Goal: Contribute content

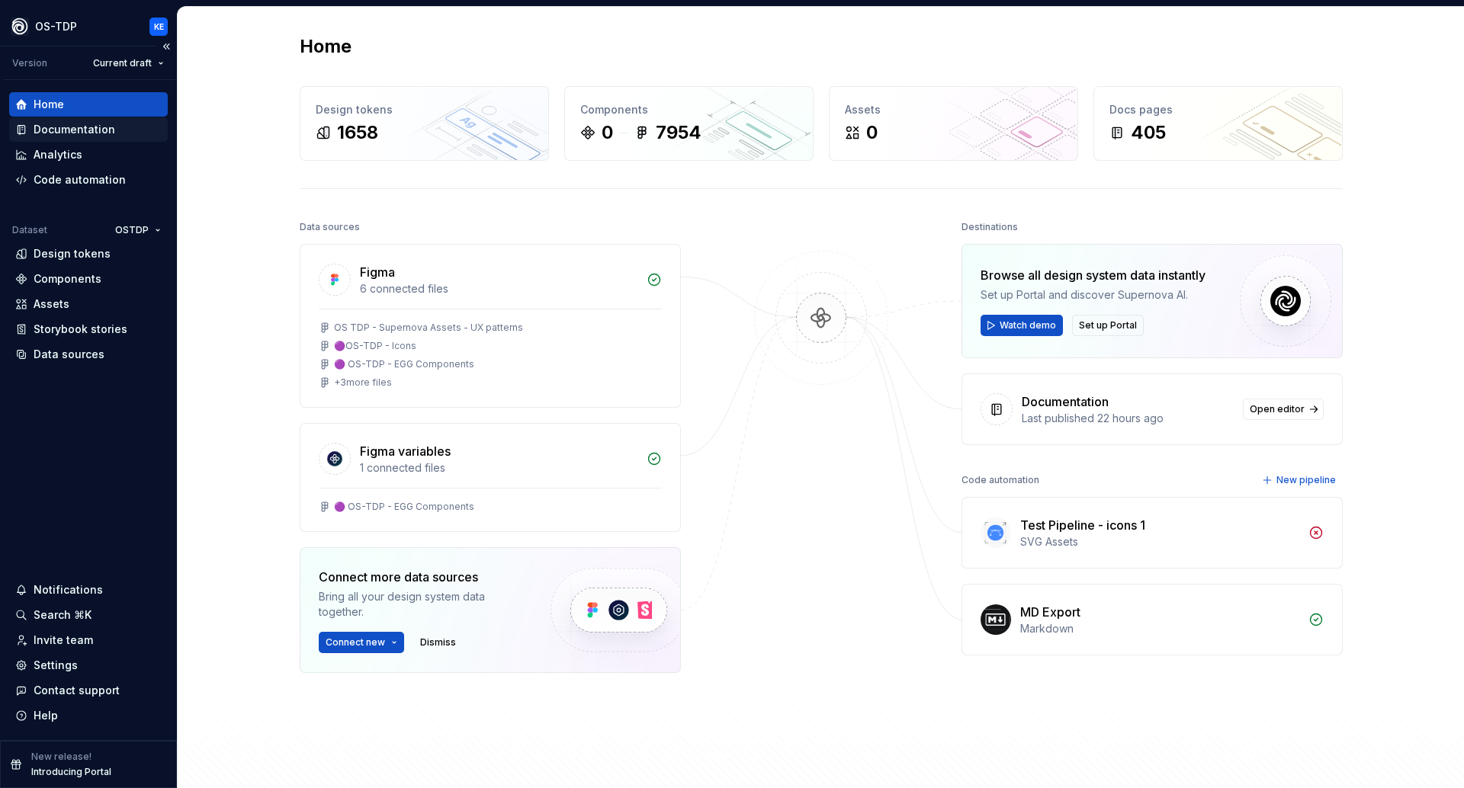
click at [85, 124] on div "Documentation" at bounding box center [75, 129] width 82 height 15
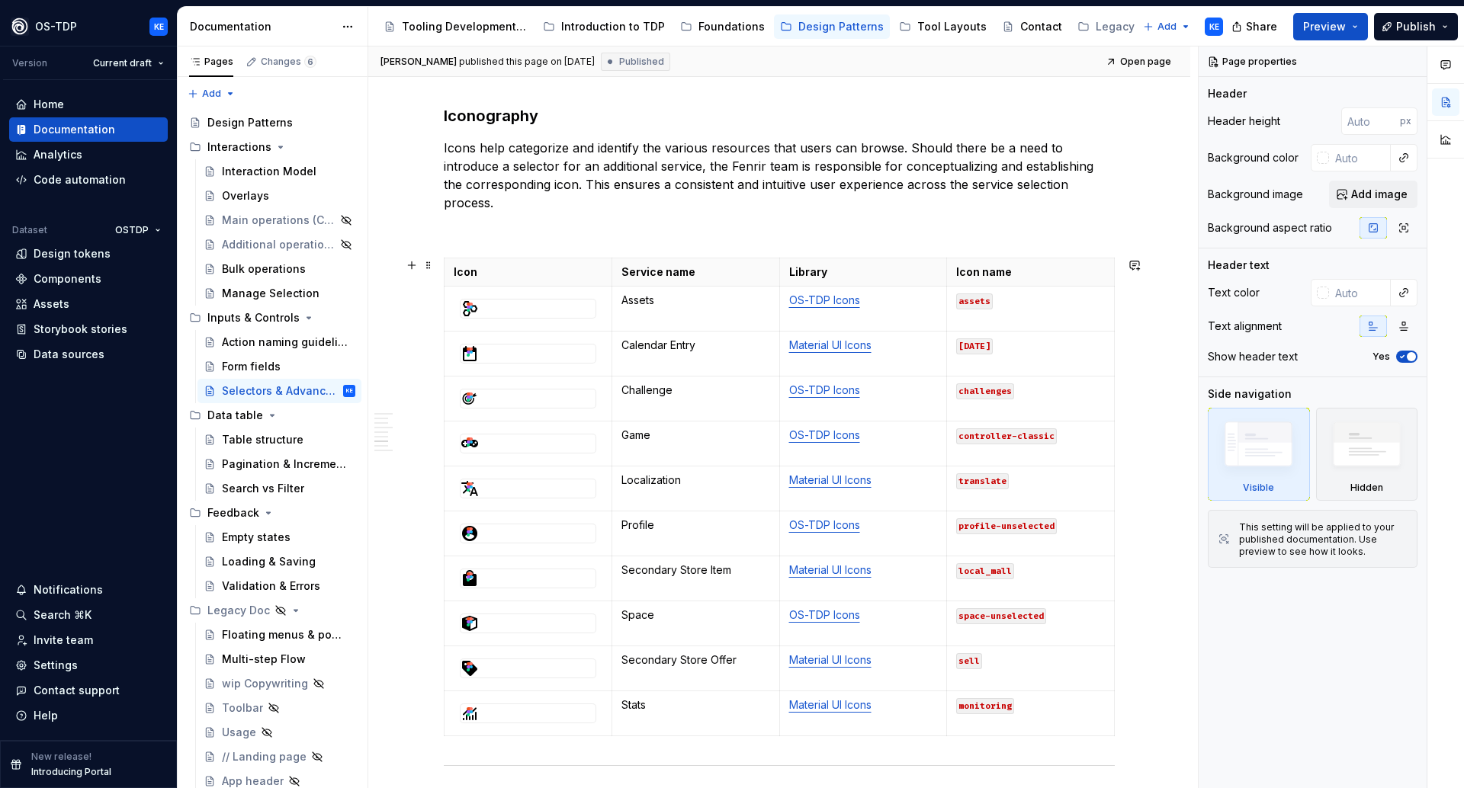
scroll to position [2019, 0]
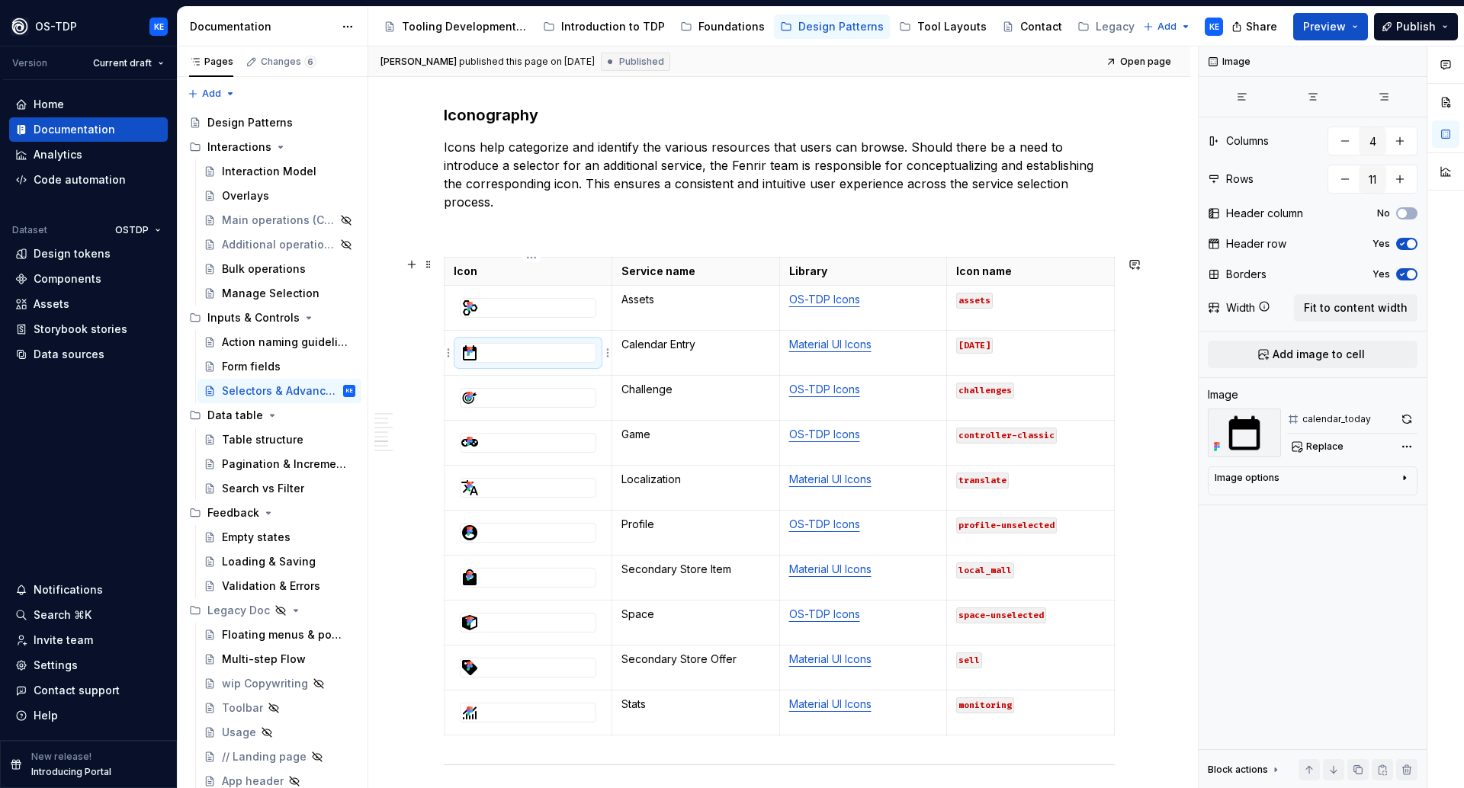
click at [473, 353] on icon at bounding box center [471, 351] width 3 height 3
click at [1327, 448] on span "Replace" at bounding box center [1324, 447] width 37 height 12
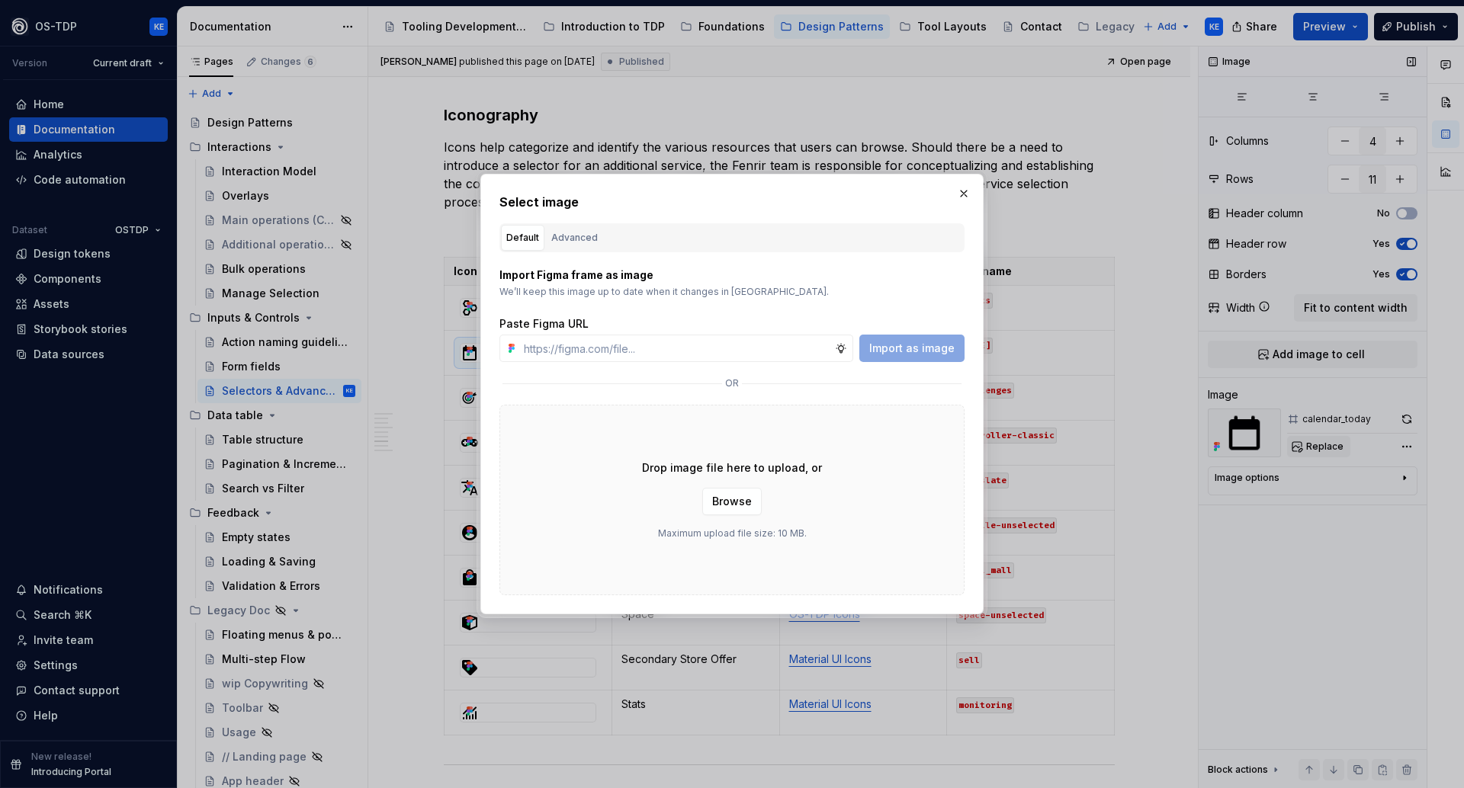
type textarea "*"
click at [578, 237] on div "Advanced" at bounding box center [574, 237] width 47 height 15
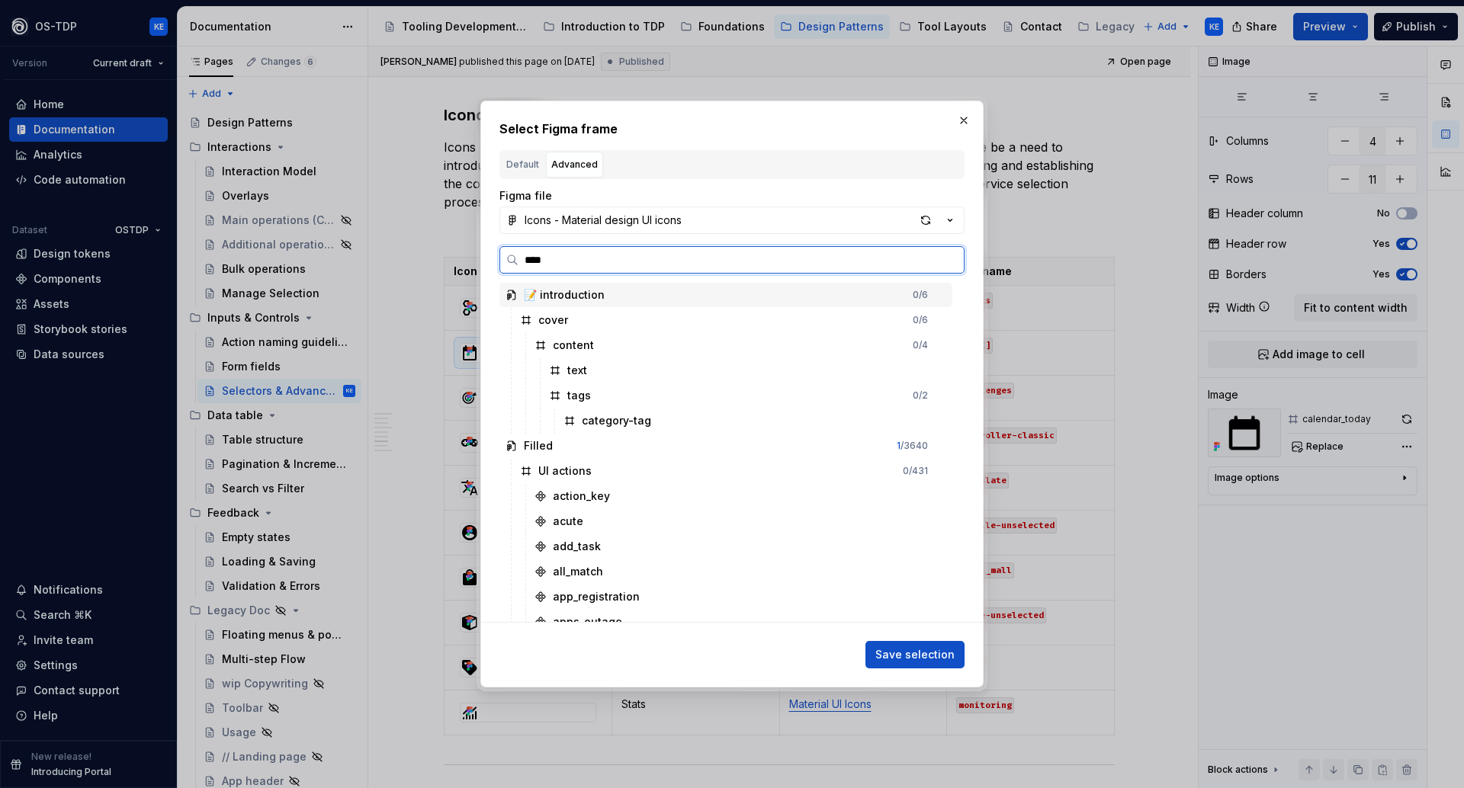
type input "*****"
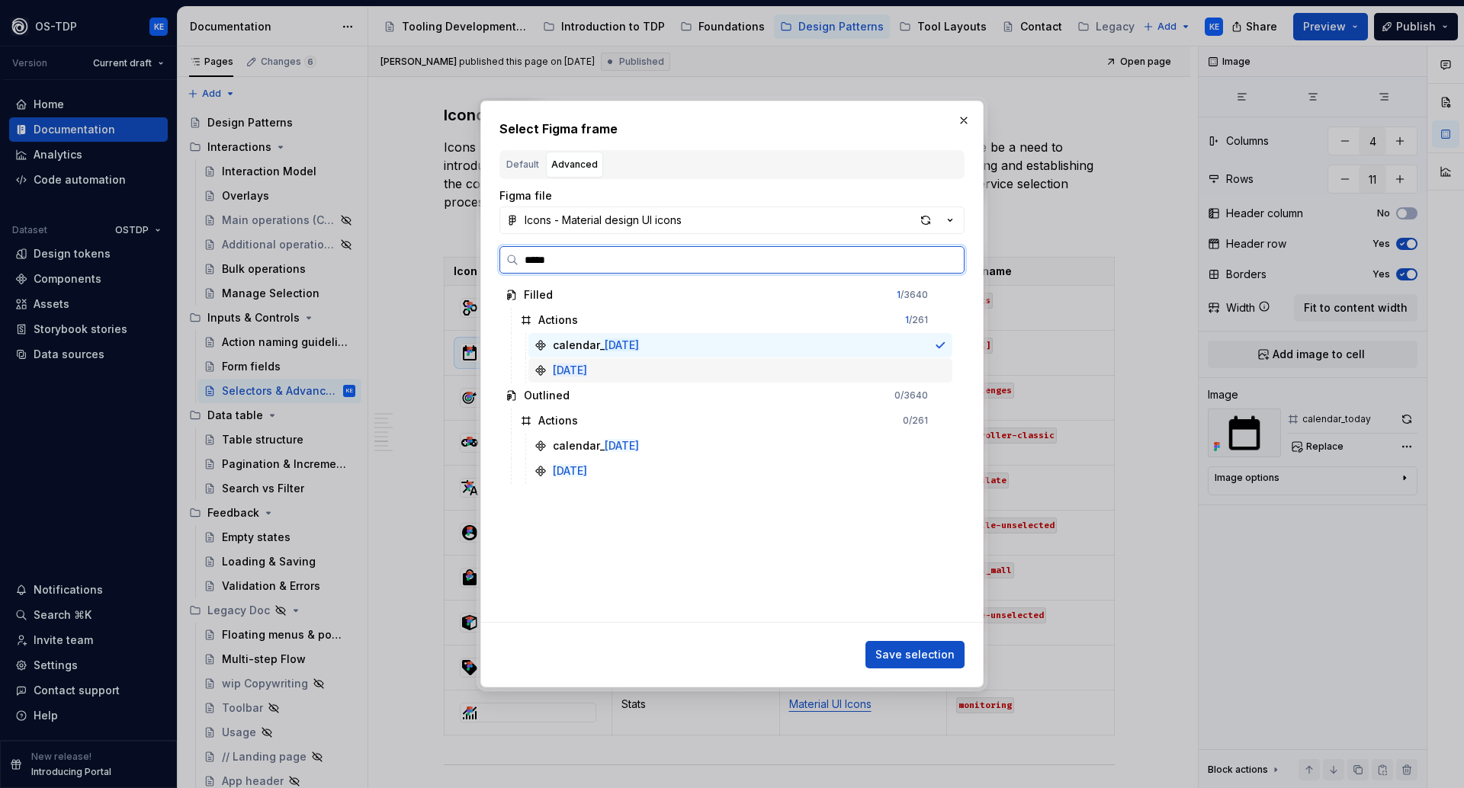
click at [550, 369] on div "[DATE]" at bounding box center [560, 370] width 53 height 15
click at [915, 651] on span "Save selection" at bounding box center [914, 654] width 79 height 15
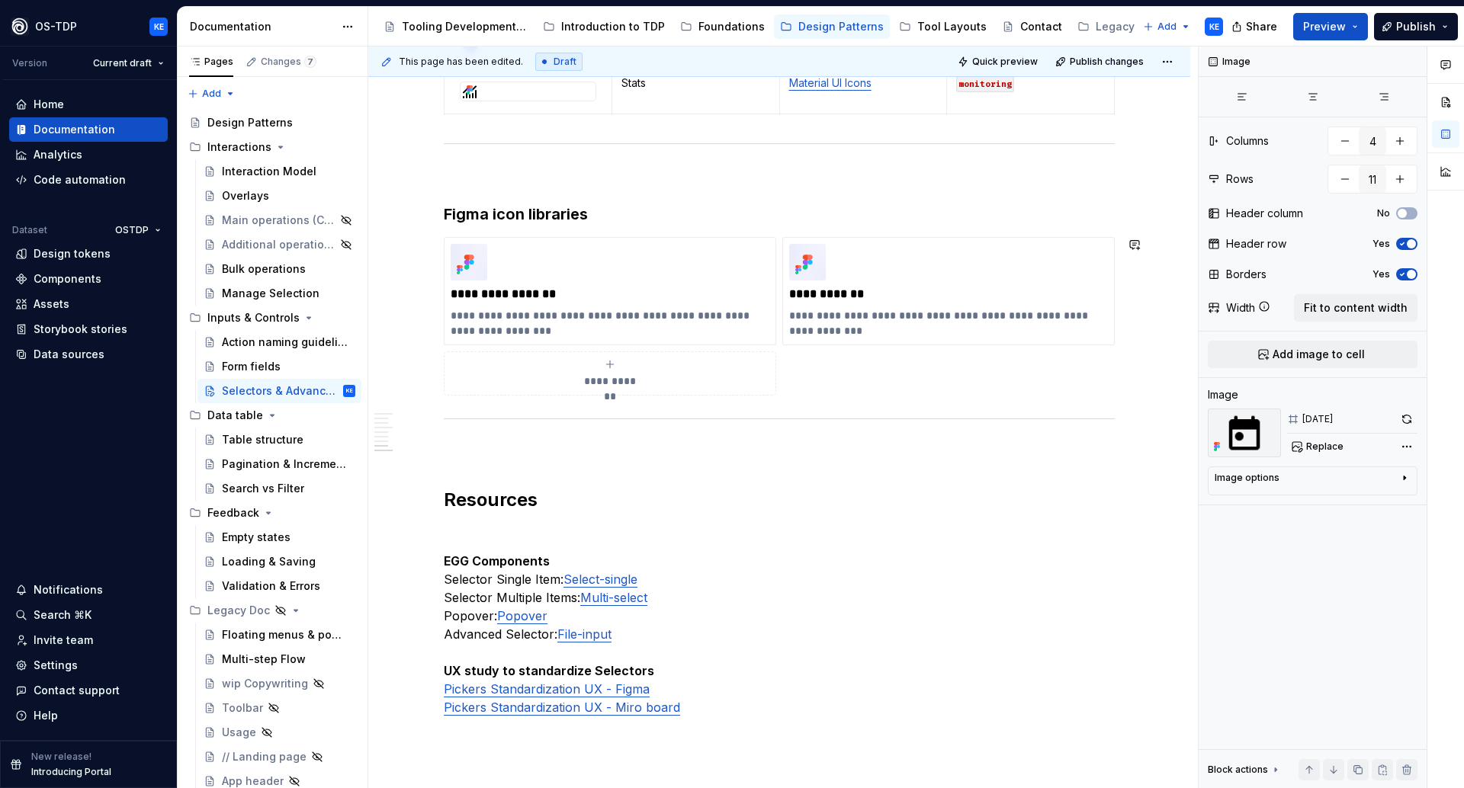
scroll to position [2642, 0]
click at [1440, 27] on button "Publish" at bounding box center [1416, 26] width 84 height 27
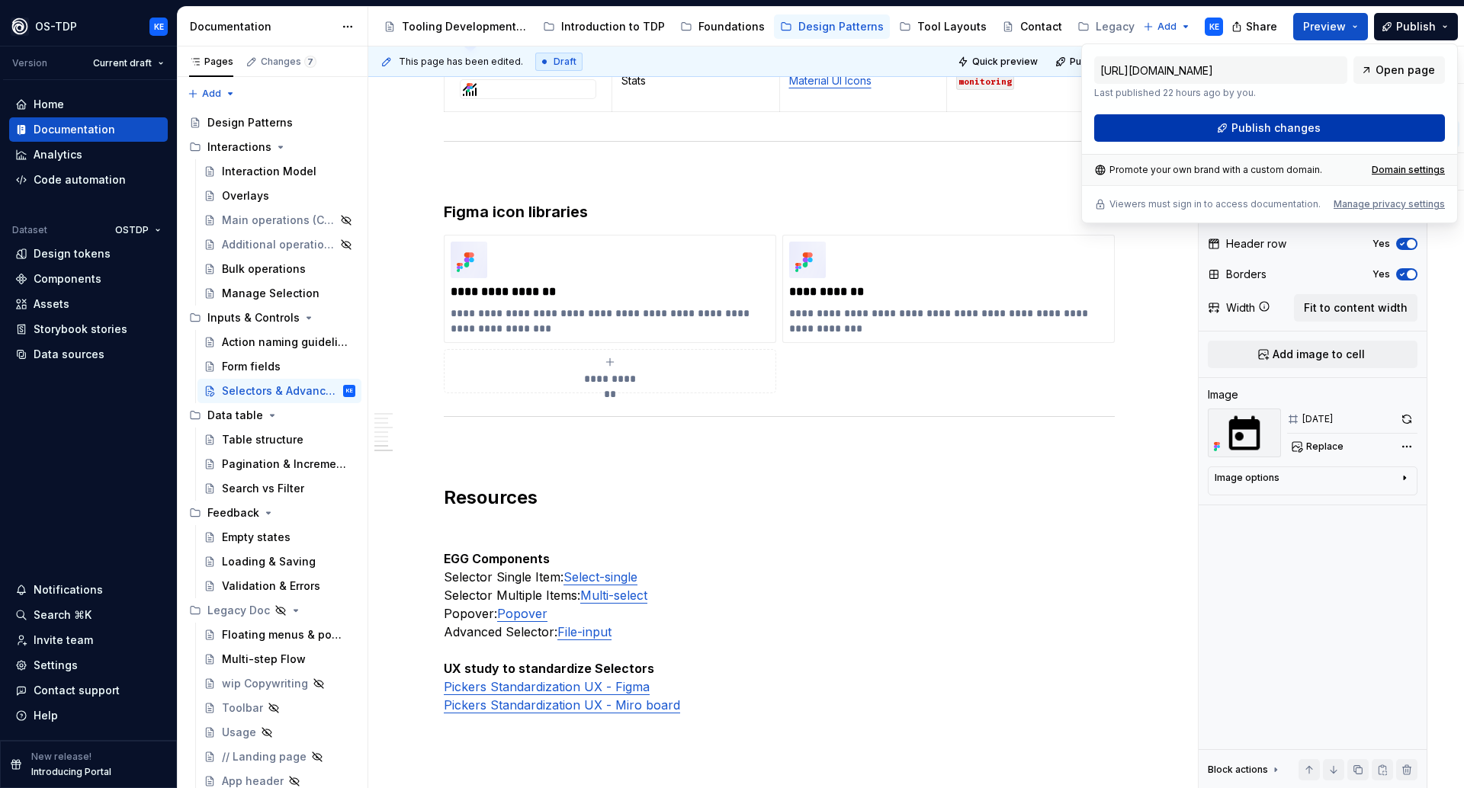
click at [1285, 130] on span "Publish changes" at bounding box center [1275, 127] width 89 height 15
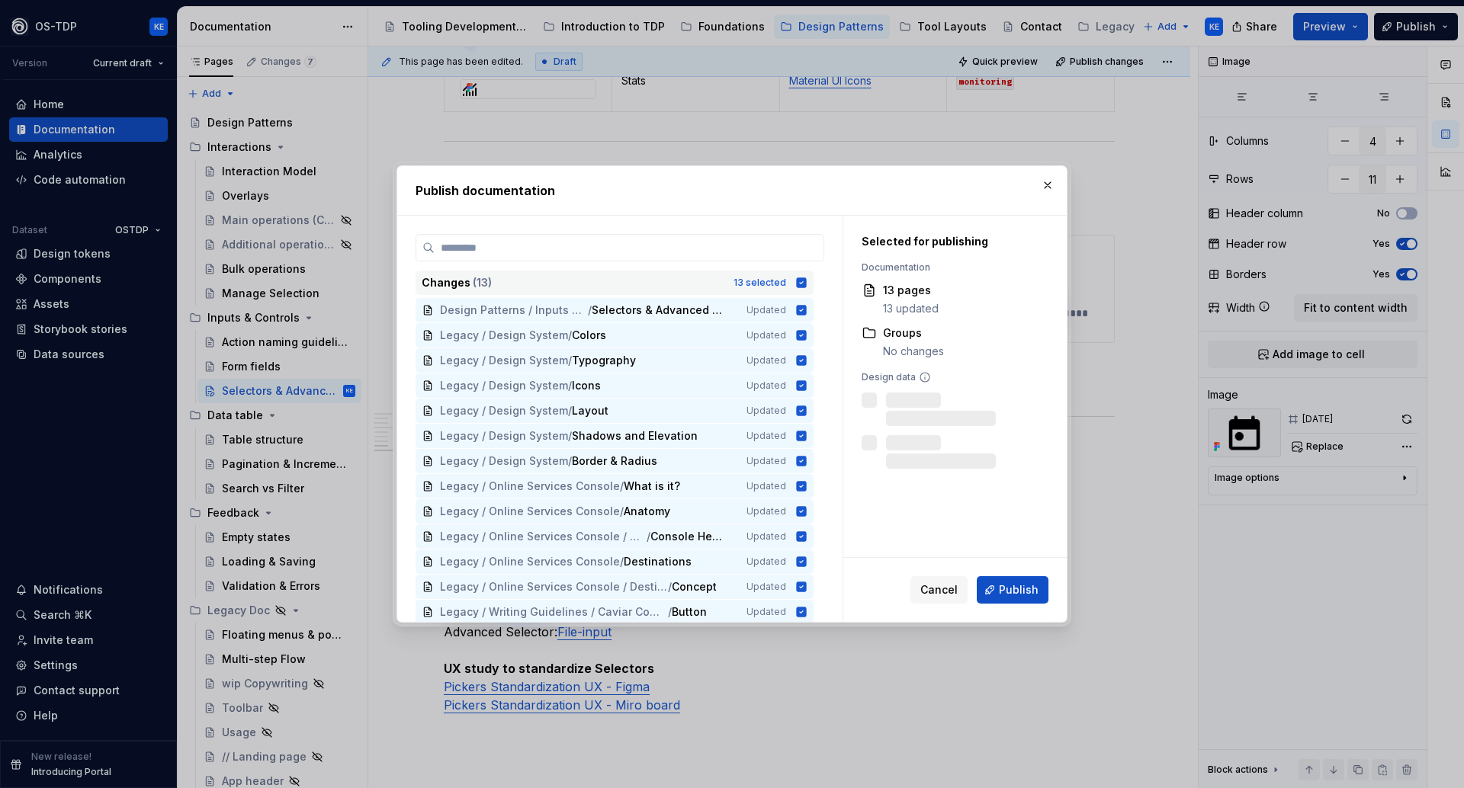
click at [805, 278] on icon at bounding box center [801, 283] width 12 height 12
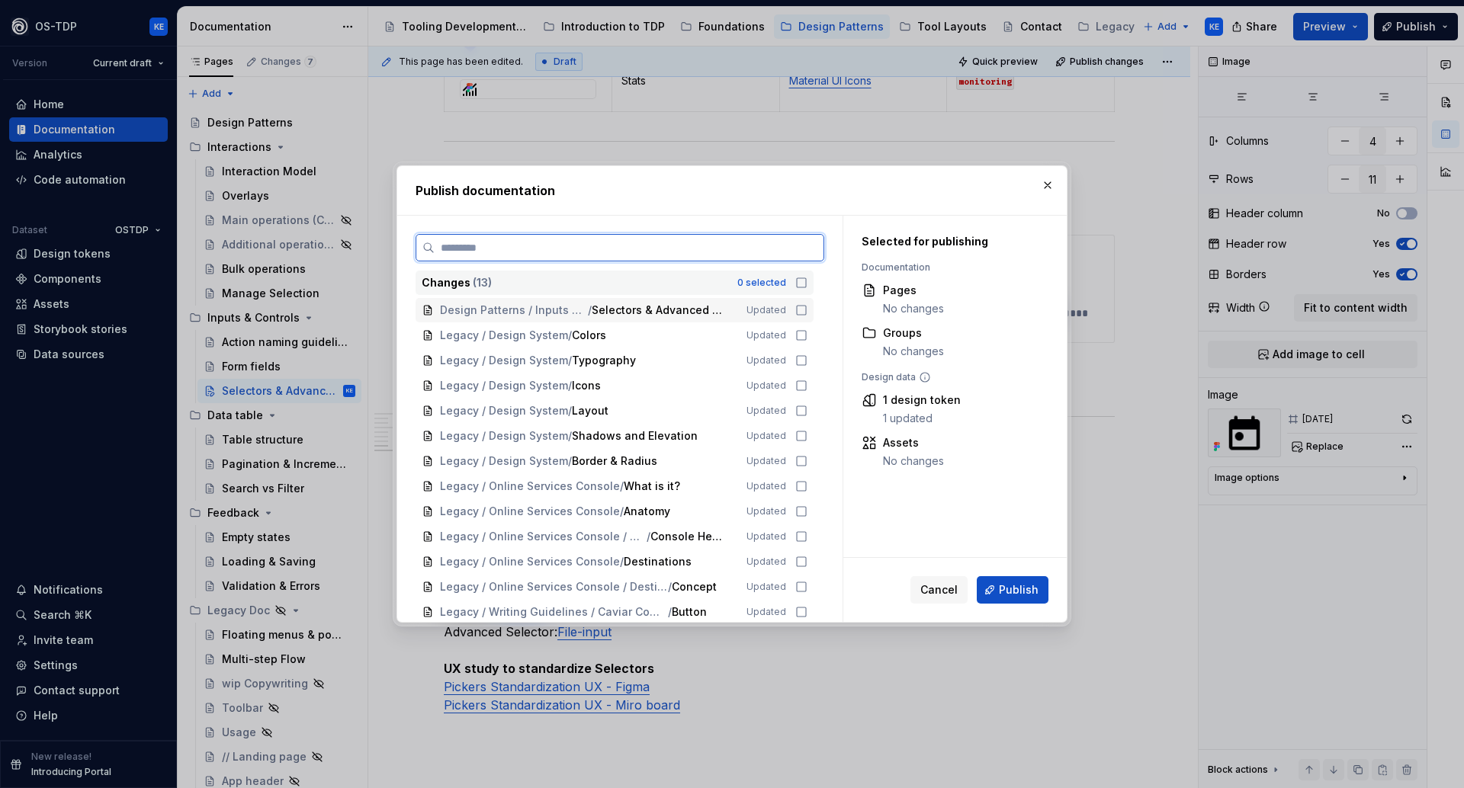
click at [807, 313] on icon at bounding box center [801, 310] width 12 height 12
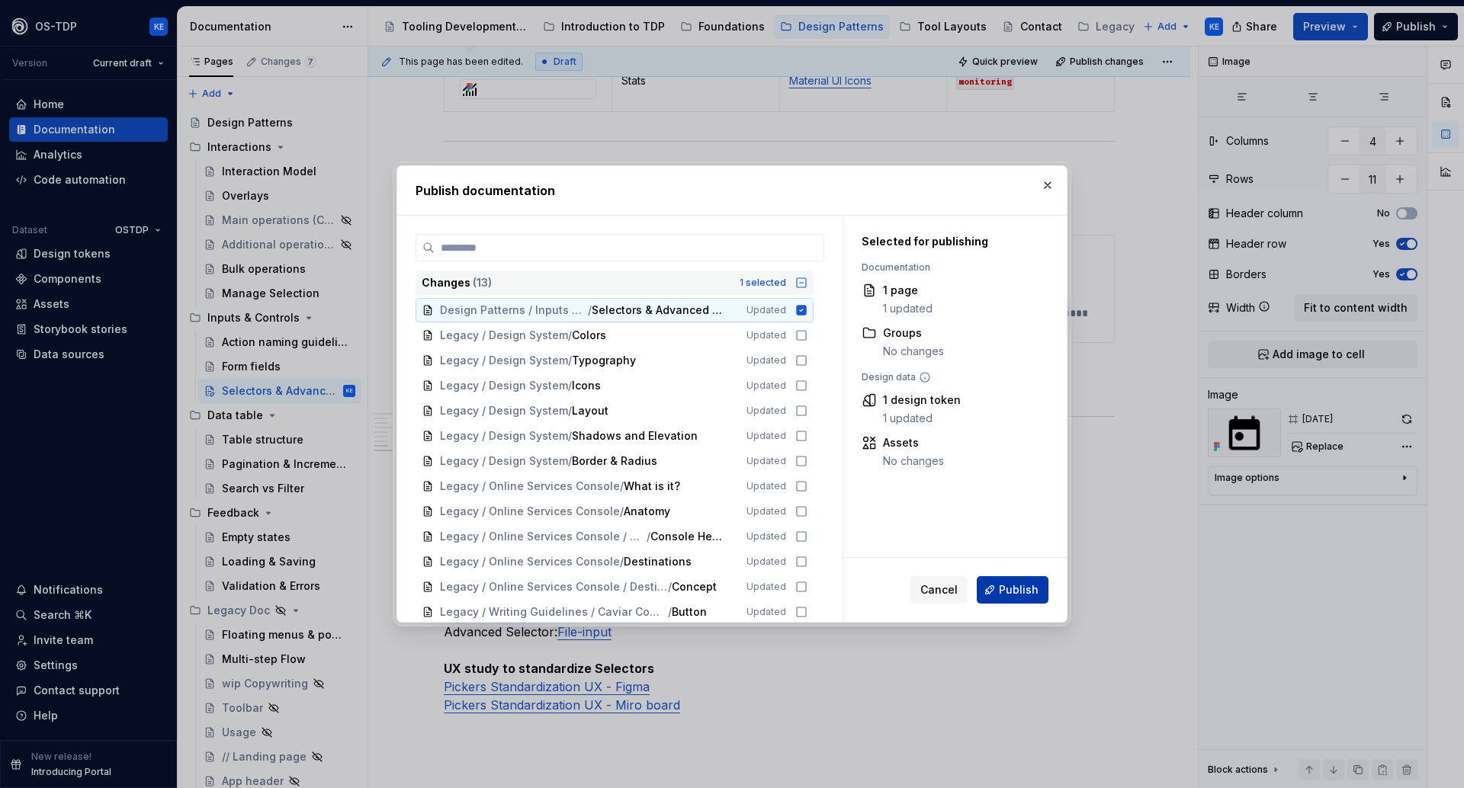
click at [1028, 592] on span "Publish" at bounding box center [1019, 589] width 40 height 15
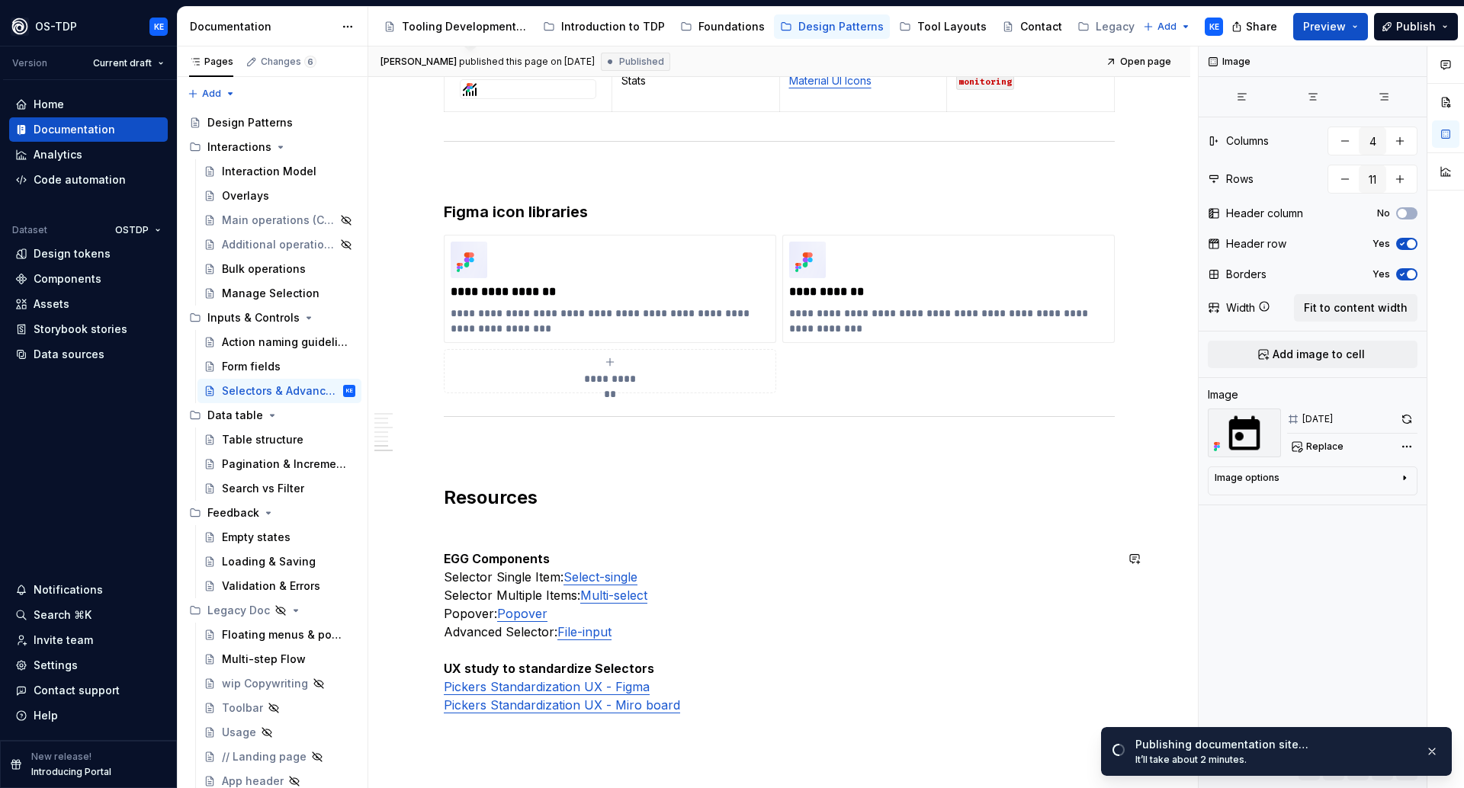
type textarea "*"
